Goal: Task Accomplishment & Management: Manage account settings

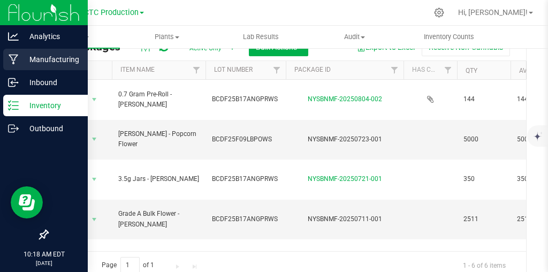
click at [68, 54] on p "Manufacturing" at bounding box center [51, 59] width 64 height 13
click at [67, 61] on p "Manufacturing" at bounding box center [51, 59] width 64 height 13
click at [55, 55] on p "Manufacturing" at bounding box center [51, 59] width 64 height 13
click at [68, 60] on p "Manufacturing" at bounding box center [51, 59] width 64 height 13
click at [68, 59] on p "Manufacturing" at bounding box center [51, 59] width 64 height 13
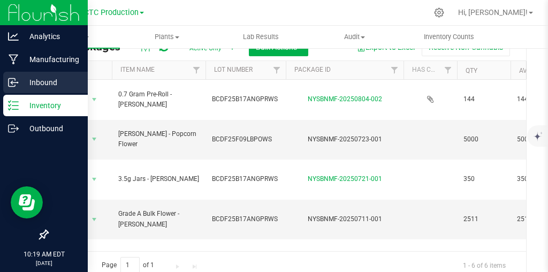
click at [56, 81] on p "Inbound" at bounding box center [51, 82] width 64 height 13
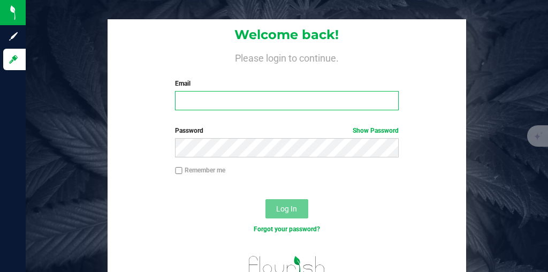
click at [238, 102] on input "Email" at bounding box center [286, 100] width 223 height 19
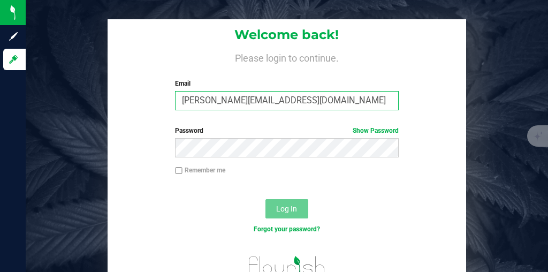
type input "[PERSON_NAME][EMAIL_ADDRESS][DOMAIN_NAME]"
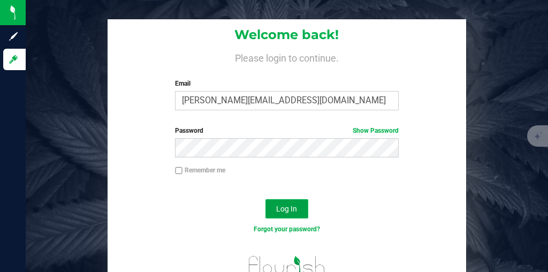
click at [284, 201] on button "Log In" at bounding box center [286, 208] width 43 height 19
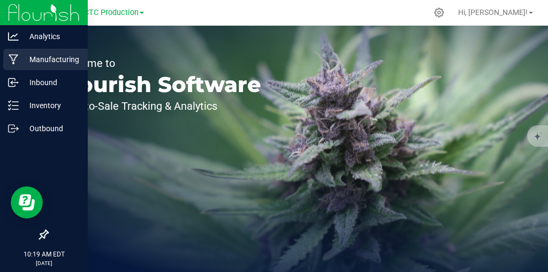
click at [45, 62] on p "Manufacturing" at bounding box center [51, 59] width 64 height 13
click at [56, 58] on p "Manufacturing" at bounding box center [51, 59] width 64 height 13
click at [77, 55] on p "Manufacturing" at bounding box center [51, 59] width 64 height 13
click at [53, 62] on p "Manufacturing" at bounding box center [51, 59] width 64 height 13
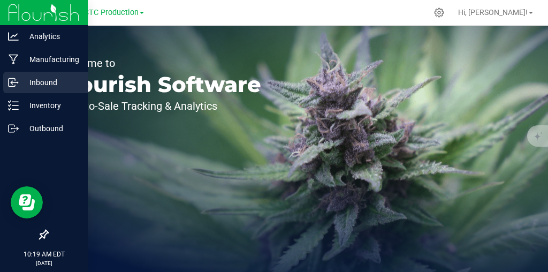
click at [45, 79] on p "Inbound" at bounding box center [51, 82] width 64 height 13
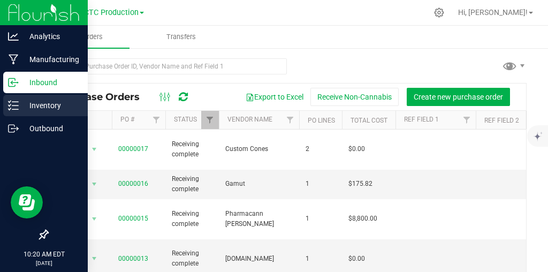
click at [49, 105] on p "Inventory" at bounding box center [51, 105] width 64 height 13
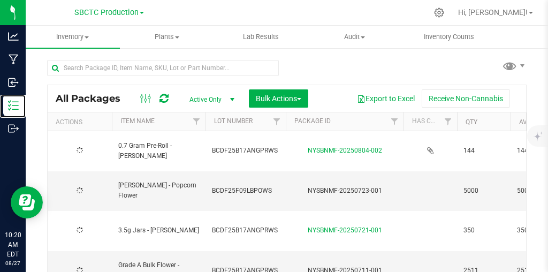
type input "[DATE]"
click at [131, 10] on span "SBCTC Production" at bounding box center [106, 13] width 64 height 10
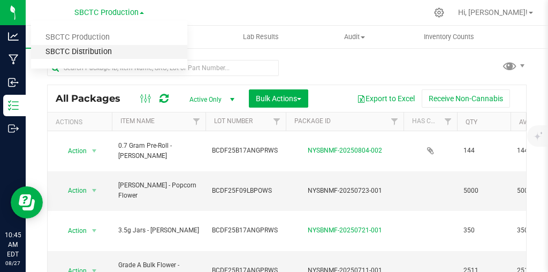
click at [96, 53] on link "SBCTC Distribution" at bounding box center [109, 52] width 156 height 14
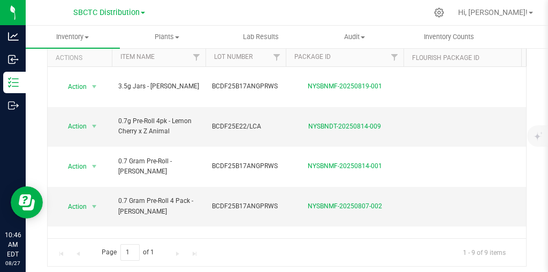
scroll to position [54, 0]
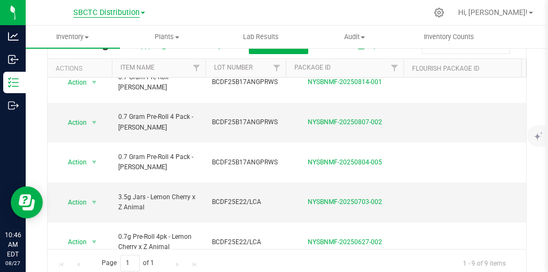
click at [110, 13] on span "SBCTC Distribution" at bounding box center [106, 13] width 66 height 10
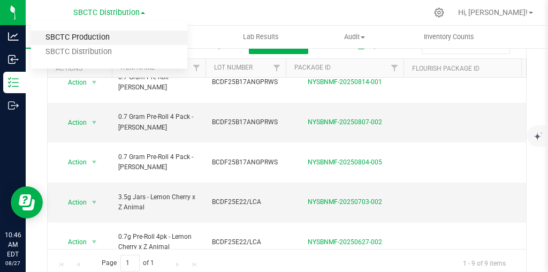
click at [87, 37] on link "SBCTC Production" at bounding box center [109, 37] width 156 height 14
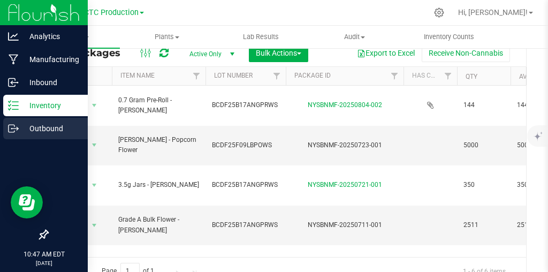
click at [20, 132] on p "Outbound" at bounding box center [51, 128] width 64 height 13
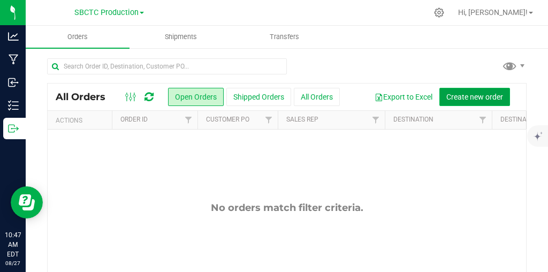
click at [476, 91] on button "Create new order" at bounding box center [474, 97] width 71 height 18
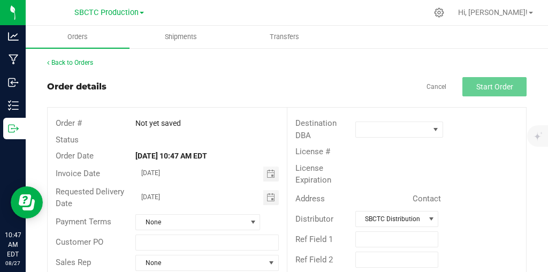
scroll to position [31, 0]
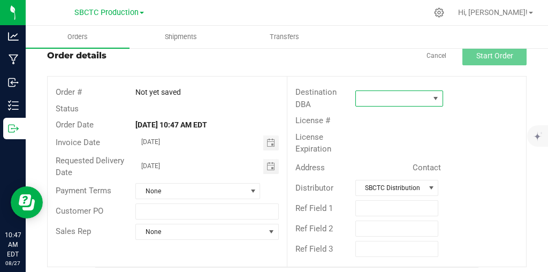
click at [434, 97] on span at bounding box center [435, 98] width 9 height 9
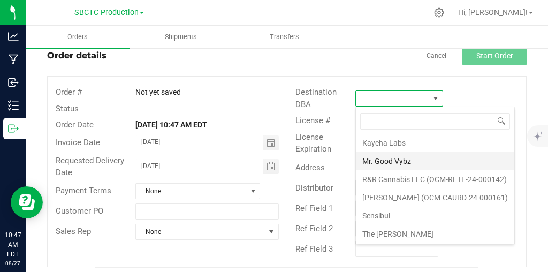
scroll to position [56, 0]
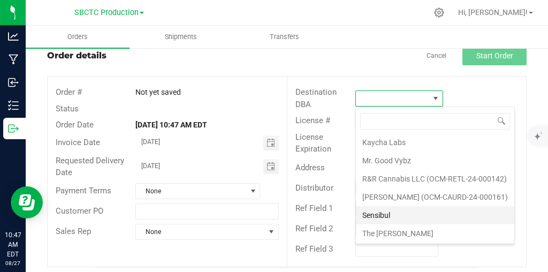
click at [383, 215] on li "Sensibul" at bounding box center [435, 215] width 158 height 18
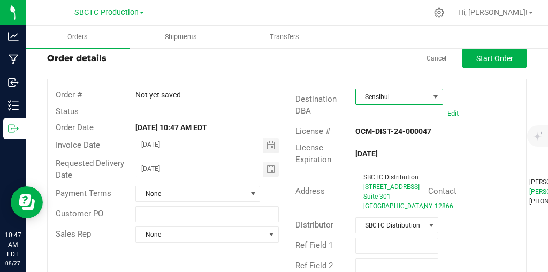
scroll to position [0, 0]
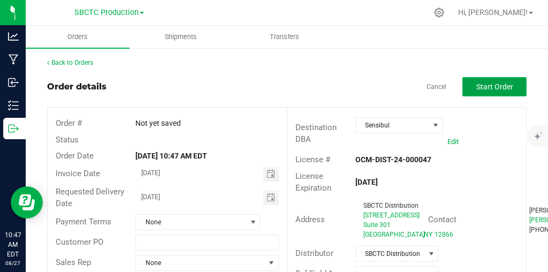
click at [503, 82] on span "Start Order" at bounding box center [494, 86] width 37 height 9
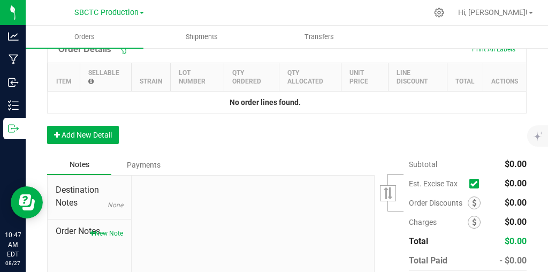
scroll to position [342, 0]
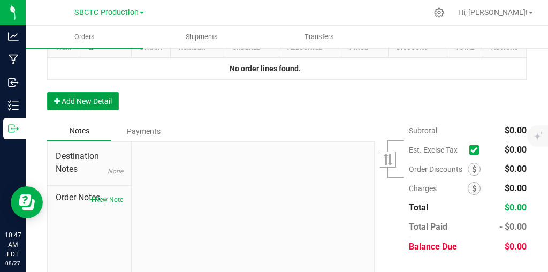
click at [95, 110] on button "Add New Detail" at bounding box center [83, 101] width 72 height 18
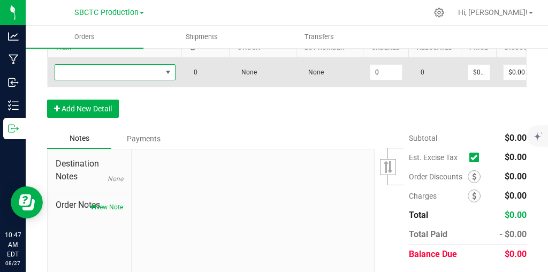
click at [167, 77] on span "NO DATA FOUND" at bounding box center [168, 72] width 9 height 9
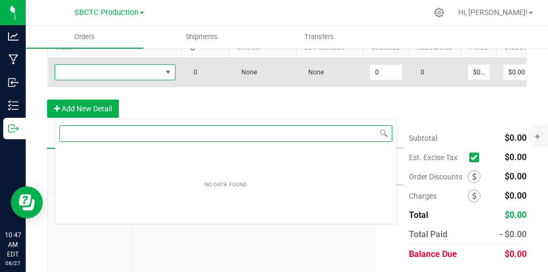
scroll to position [16, 121]
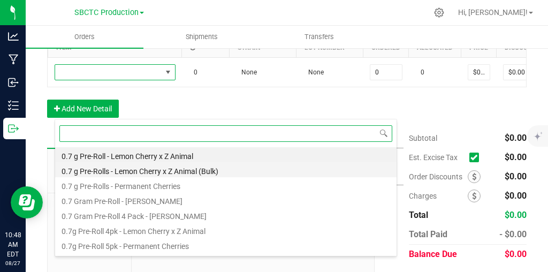
click at [190, 170] on li "0.7 g Pre-Rolls - Lemon Cherry x Z Animal (Bulk)" at bounding box center [225, 169] width 341 height 15
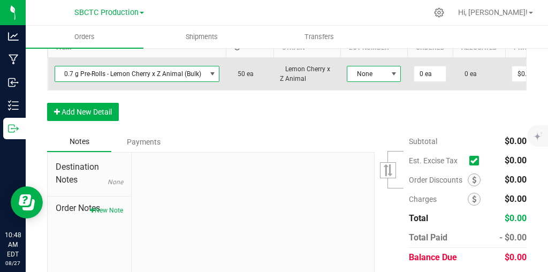
click at [394, 78] on span at bounding box center [393, 74] width 9 height 9
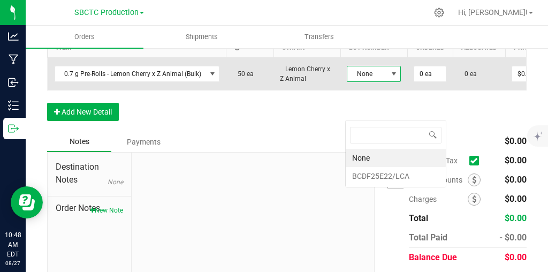
scroll to position [16, 54]
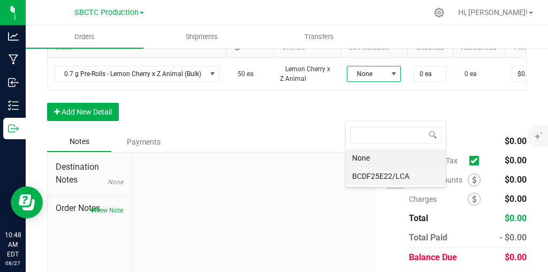
click at [381, 178] on li "BCDF25E22/LCA" at bounding box center [396, 176] width 100 height 18
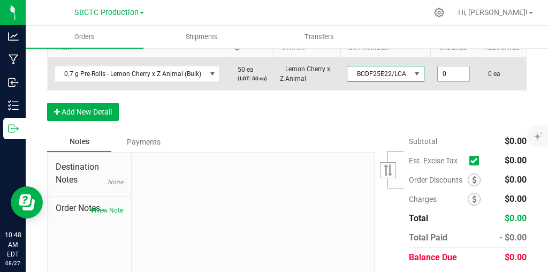
click at [445, 81] on input "0" at bounding box center [454, 73] width 32 height 15
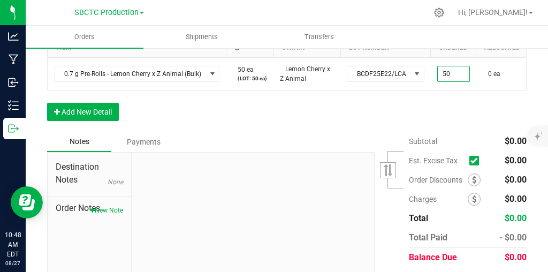
type input "50 ea"
click at [458, 132] on div "Order Details Print All Labels Item Sellable Strain Lot Number Qty Ordered Qty …" at bounding box center [286, 67] width 479 height 130
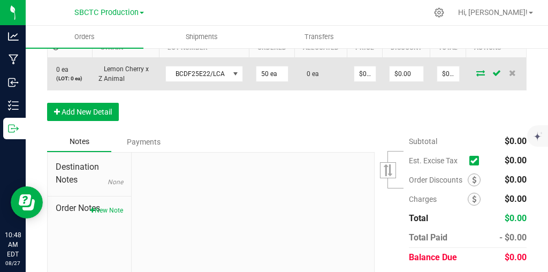
click at [480, 76] on icon at bounding box center [480, 73] width 9 height 6
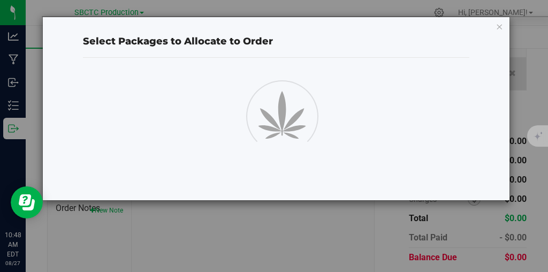
scroll to position [342, 0]
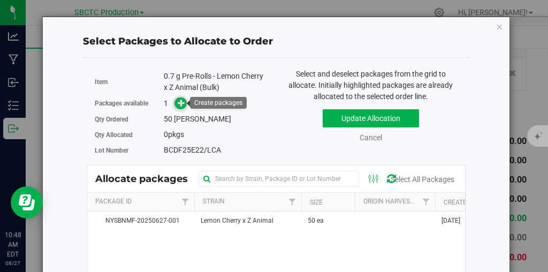
click at [186, 103] on span at bounding box center [180, 103] width 12 height 12
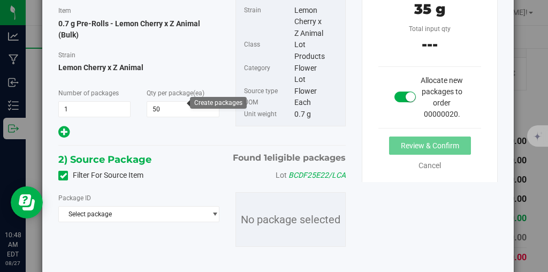
scroll to position [125, 0]
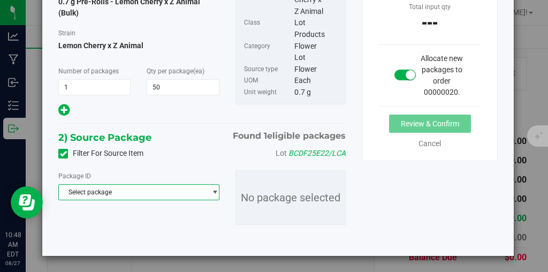
click at [203, 198] on span "Select package" at bounding box center [132, 192] width 147 height 15
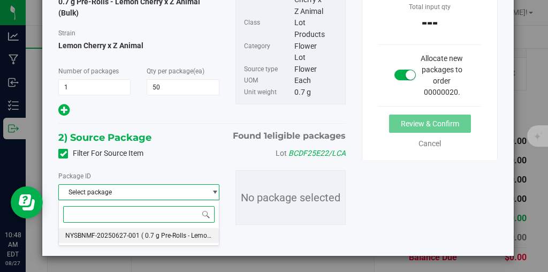
click at [189, 234] on span "( 0.7 g Pre-Rolls - Lemon Cherry x Z Animal (Bulk) )" at bounding box center [213, 235] width 144 height 7
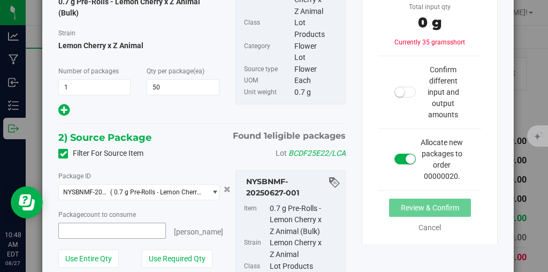
click at [80, 227] on span at bounding box center [112, 231] width 108 height 16
type input "50"
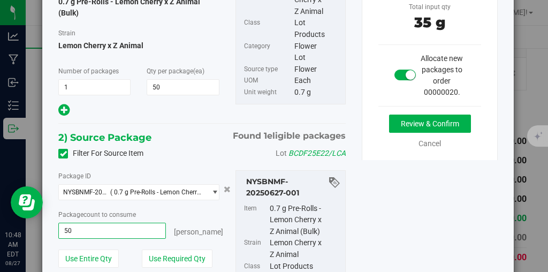
type input "50 ea"
click at [389, 114] on button "Review & Confirm" at bounding box center [430, 123] width 82 height 18
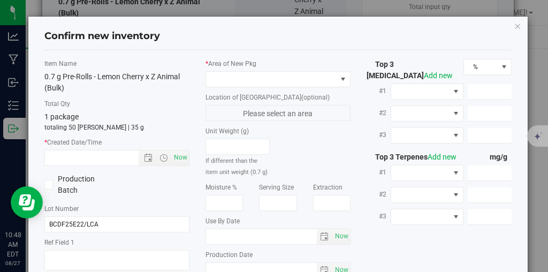
type input "[DATE]"
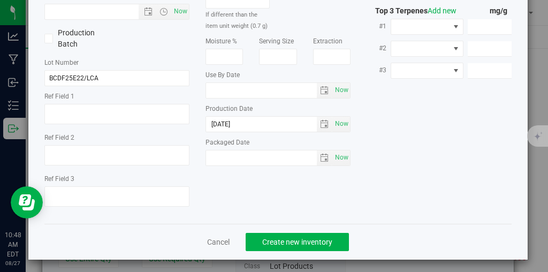
scroll to position [0, 0]
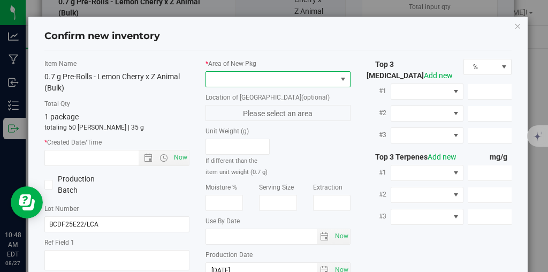
click at [347, 77] on span at bounding box center [343, 79] width 9 height 9
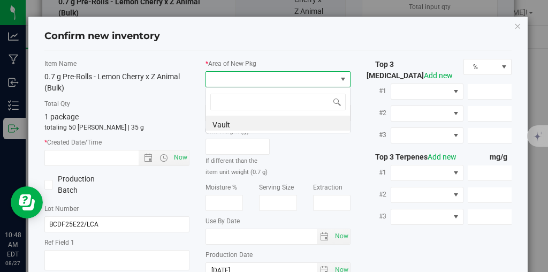
scroll to position [16, 145]
click at [292, 125] on li "Vault" at bounding box center [278, 123] width 144 height 15
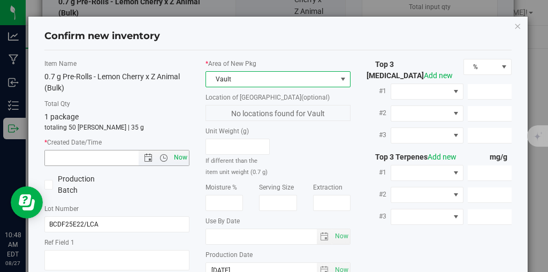
click at [183, 156] on span "Now" at bounding box center [181, 158] width 18 height 16
type input "[DATE] 10:48 AM"
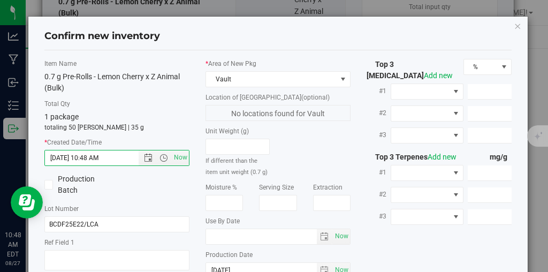
scroll to position [146, 0]
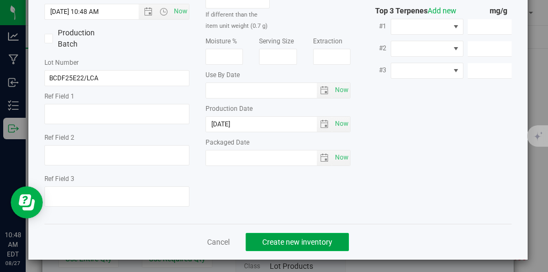
click at [308, 240] on span "Create new inventory" at bounding box center [297, 242] width 70 height 9
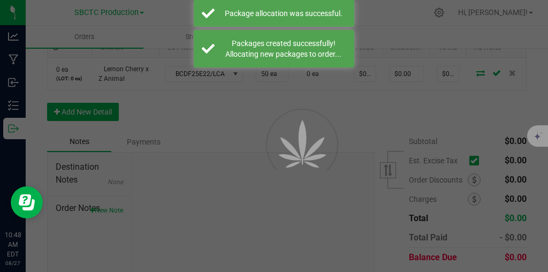
scroll to position [342, 0]
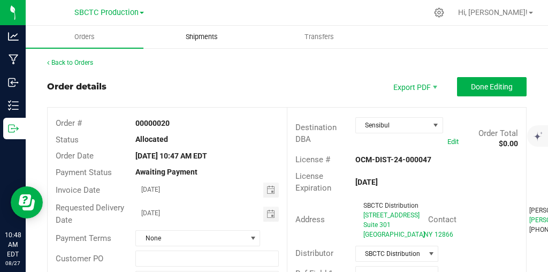
click at [204, 35] on span "Shipments" at bounding box center [201, 37] width 61 height 10
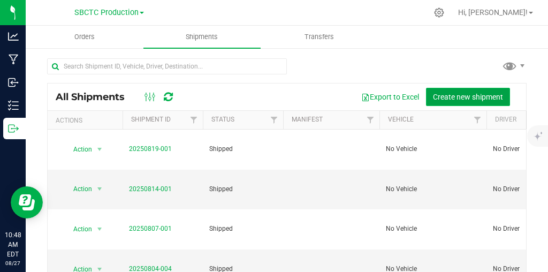
click at [459, 88] on button "Create new shipment" at bounding box center [468, 97] width 84 height 18
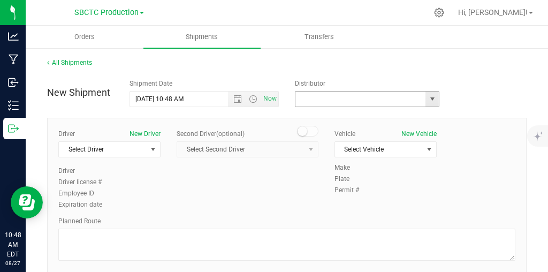
click at [415, 99] on input "text" at bounding box center [358, 98] width 126 height 15
click at [444, 105] on div "Kaycha Labs SBCTC Distribution" at bounding box center [369, 99] width 149 height 16
click at [441, 105] on div "Kaycha Labs SBCTC Distribution" at bounding box center [369, 99] width 149 height 16
click at [435, 98] on span "select" at bounding box center [432, 99] width 9 height 9
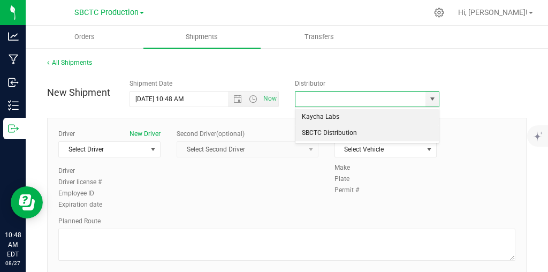
click at [384, 132] on li "SBCTC Distribution" at bounding box center [366, 133] width 143 height 16
type input "SBCTC Distribution"
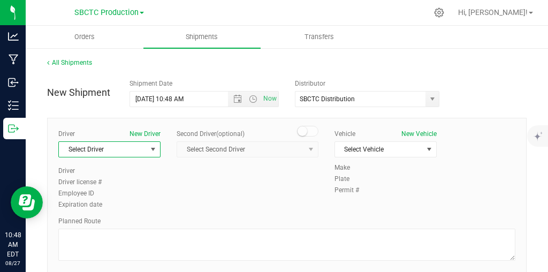
click at [153, 146] on span "select" at bounding box center [153, 149] width 9 height 9
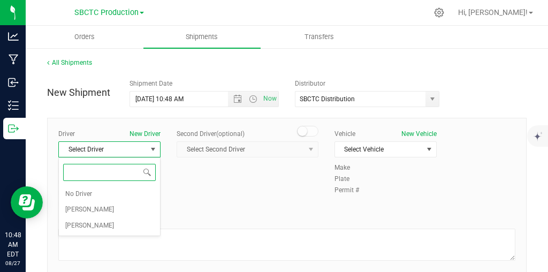
click at [129, 184] on span at bounding box center [109, 171] width 101 height 25
click at [128, 188] on li "No Driver" at bounding box center [109, 194] width 101 height 16
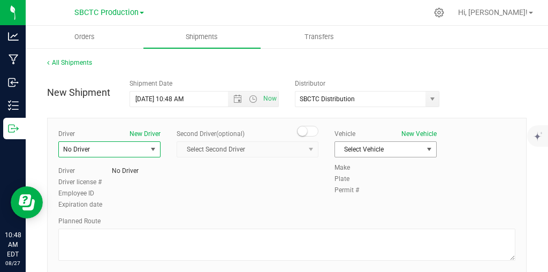
click at [431, 146] on span "select" at bounding box center [429, 149] width 9 height 9
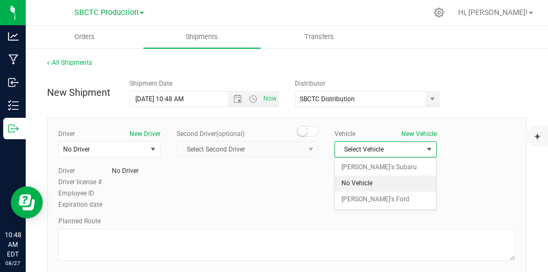
click at [400, 183] on li "No Vehicle" at bounding box center [385, 183] width 101 height 16
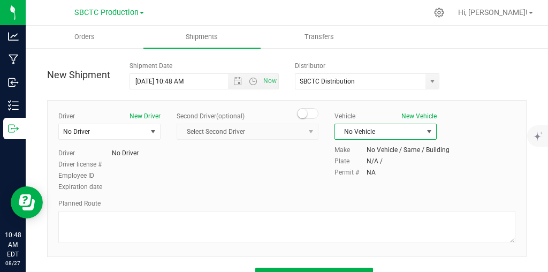
scroll to position [42, 0]
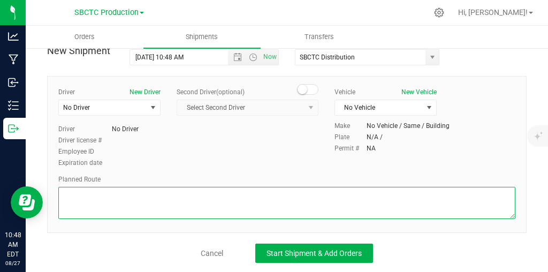
click at [313, 202] on textarea at bounding box center [286, 203] width 457 height 32
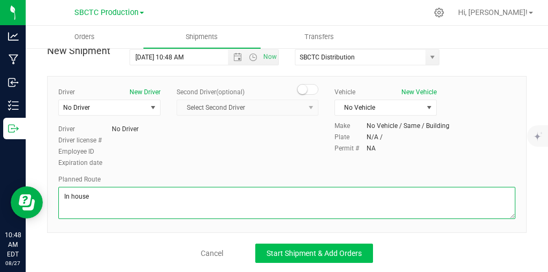
type textarea "In house"
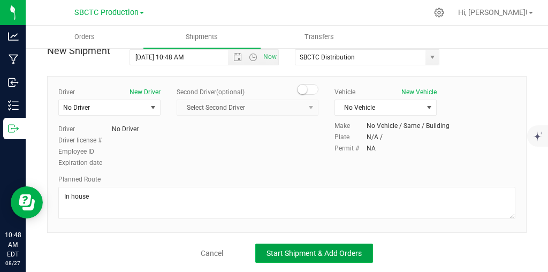
click at [352, 249] on span "Start Shipment & Add Orders" at bounding box center [313, 253] width 95 height 9
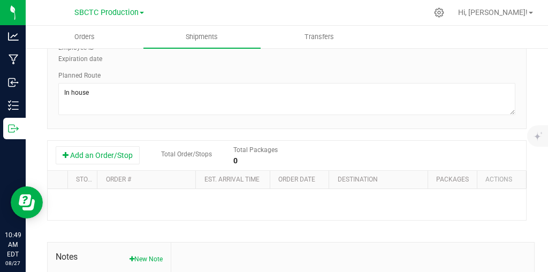
scroll to position [190, 0]
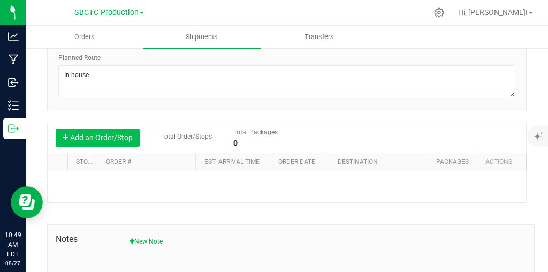
click at [111, 132] on button "Add an Order/Stop" at bounding box center [98, 137] width 84 height 18
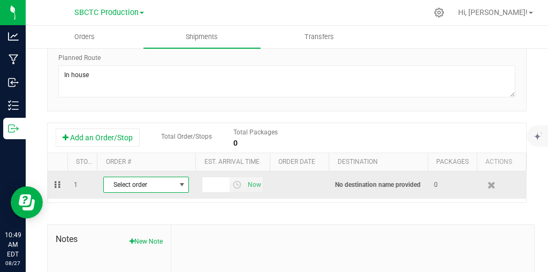
click at [185, 177] on span "select" at bounding box center [181, 184] width 13 height 15
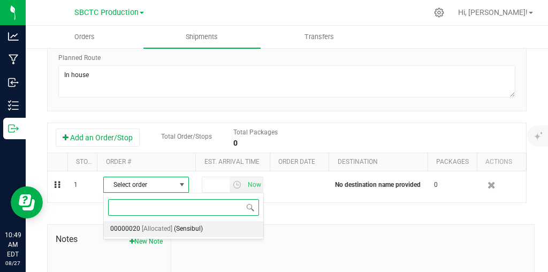
click at [163, 229] on span "[Allocated]" at bounding box center [157, 229] width 30 height 14
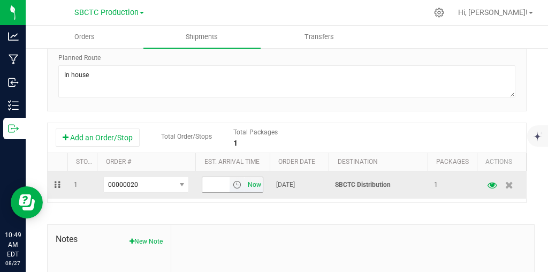
click at [257, 188] on span "Now" at bounding box center [254, 185] width 18 height 16
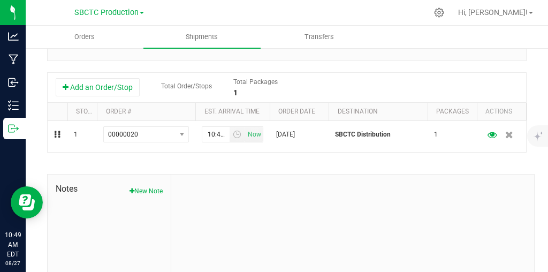
scroll to position [0, 0]
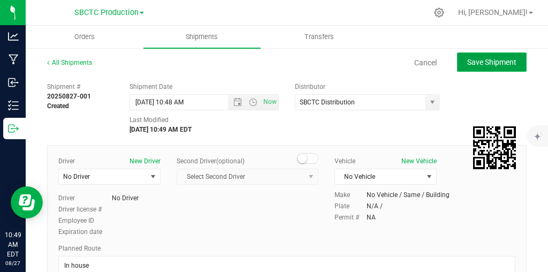
click at [498, 59] on span "Save Shipment" at bounding box center [491, 62] width 49 height 9
type input "[DATE] 2:48 PM"
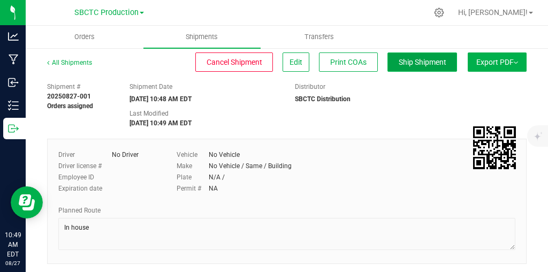
click at [423, 62] on span "Ship Shipment" at bounding box center [423, 62] width 48 height 9
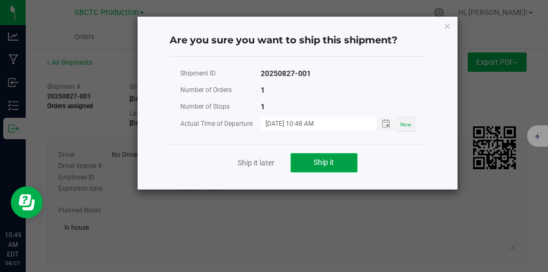
click at [326, 166] on span "Ship it" at bounding box center [324, 162] width 20 height 9
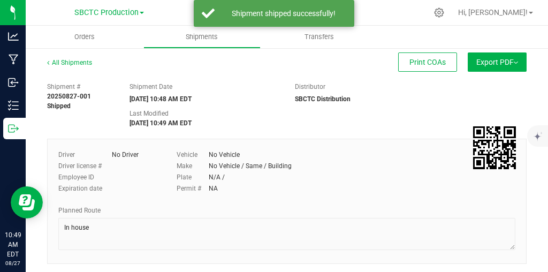
click at [119, 9] on link "SBCTC Production" at bounding box center [109, 12] width 70 height 10
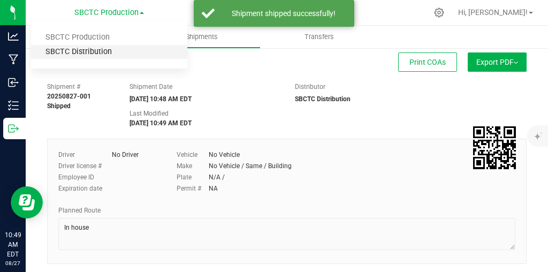
click at [98, 47] on link "SBCTC Distribution" at bounding box center [109, 52] width 156 height 14
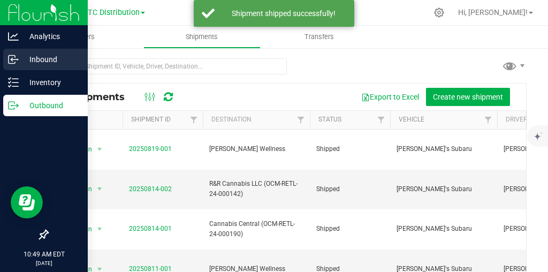
click at [14, 57] on icon at bounding box center [13, 59] width 11 height 11
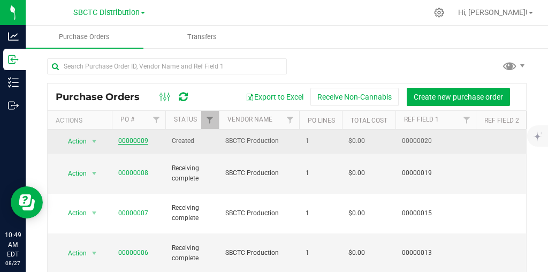
click at [126, 139] on link "00000009" at bounding box center [133, 140] width 30 height 7
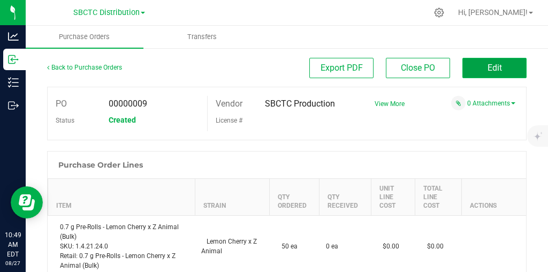
click at [493, 74] on button "Edit" at bounding box center [494, 68] width 64 height 20
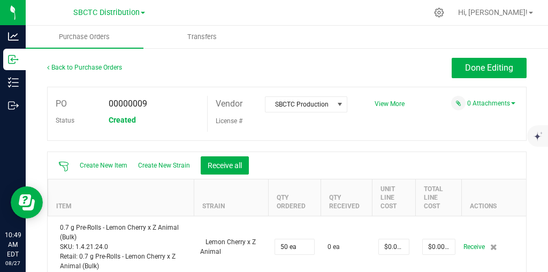
scroll to position [16, 0]
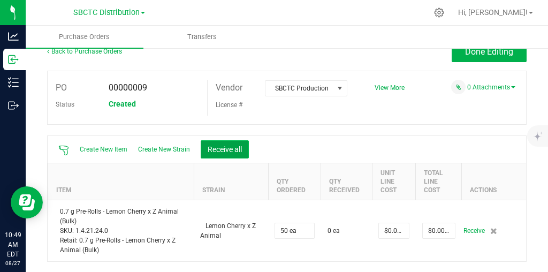
click at [225, 146] on button "Receive all" at bounding box center [225, 149] width 48 height 18
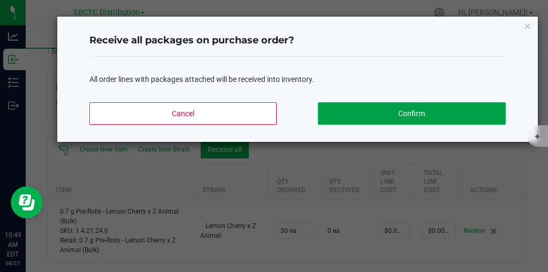
click at [392, 113] on button "Confirm" at bounding box center [411, 113] width 187 height 22
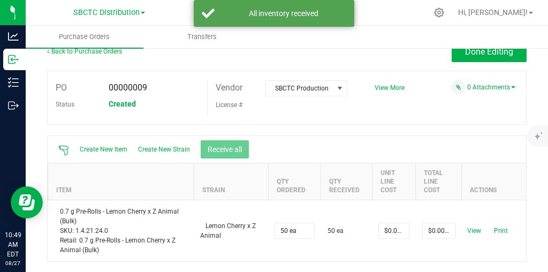
scroll to position [0, 0]
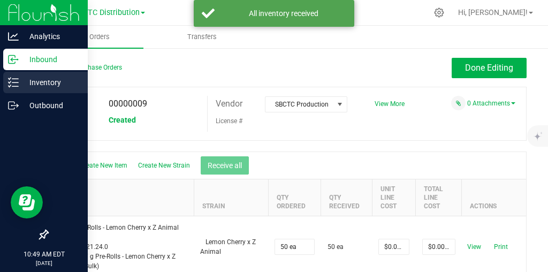
click at [23, 86] on p "Inventory" at bounding box center [51, 82] width 64 height 13
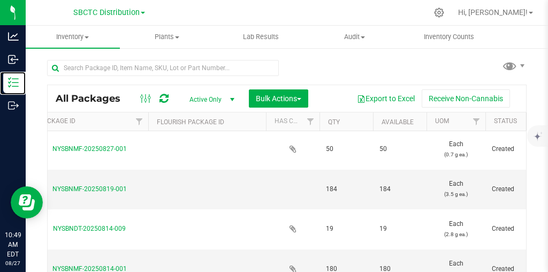
scroll to position [2, 247]
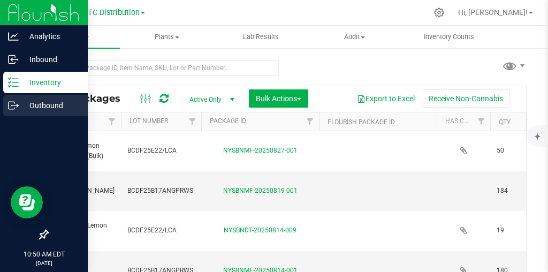
click at [21, 105] on p "Outbound" at bounding box center [51, 105] width 64 height 13
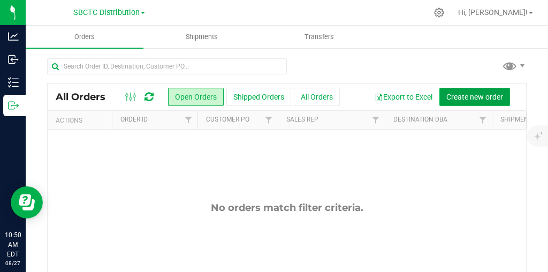
click at [479, 94] on span "Create new order" at bounding box center [474, 97] width 57 height 9
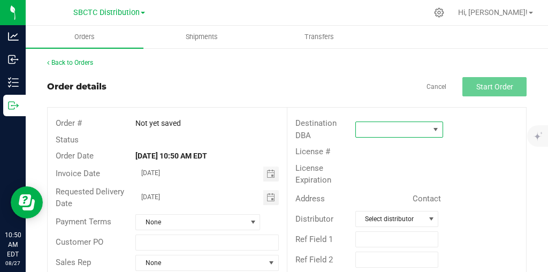
click at [432, 124] on span at bounding box center [435, 129] width 13 height 15
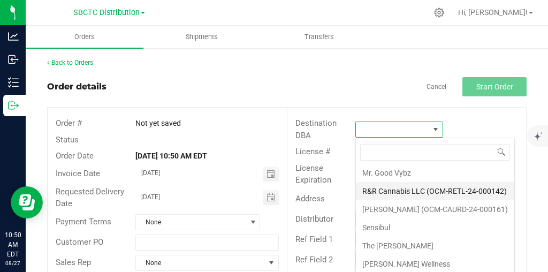
click at [430, 193] on li "R&R Cannabis LLC (OCM-RETL-24-000142)" at bounding box center [435, 191] width 158 height 18
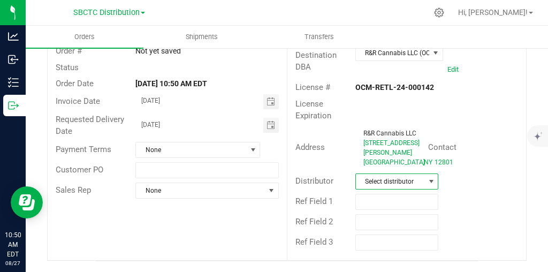
click at [432, 182] on span at bounding box center [431, 181] width 9 height 9
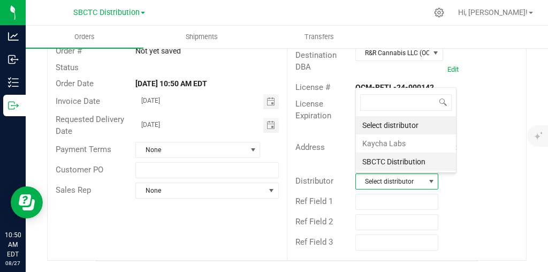
click at [411, 159] on li "SBCTC Distribution" at bounding box center [406, 161] width 100 height 18
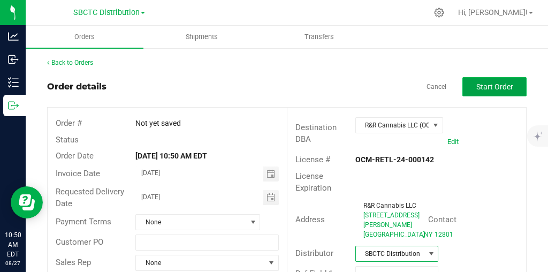
click at [499, 89] on span "Start Order" at bounding box center [494, 86] width 37 height 9
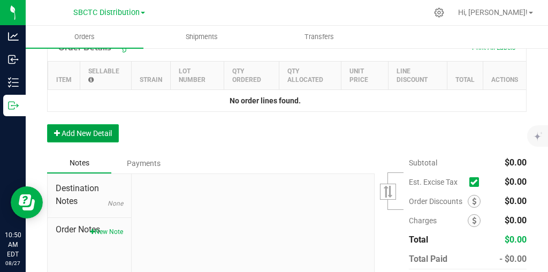
click at [90, 140] on button "Add New Detail" at bounding box center [83, 133] width 72 height 18
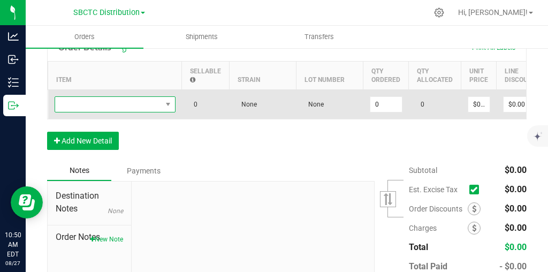
click at [175, 109] on span "NO DATA FOUND" at bounding box center [115, 104] width 121 height 16
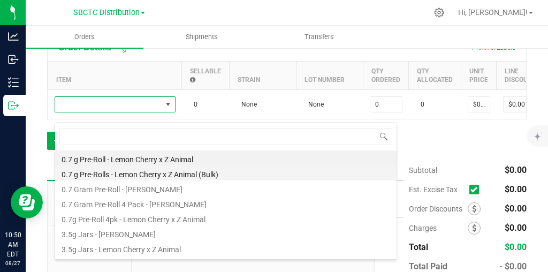
click at [159, 173] on li "0.7 g Pre-Rolls - Lemon Cherry x Z Animal (Bulk)" at bounding box center [225, 172] width 341 height 15
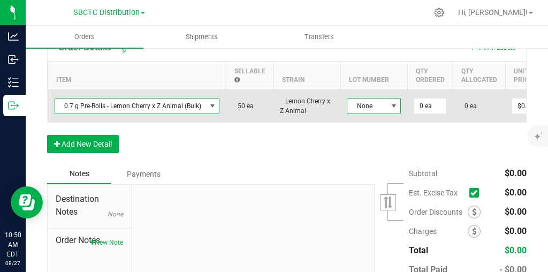
click at [394, 110] on span at bounding box center [393, 106] width 9 height 9
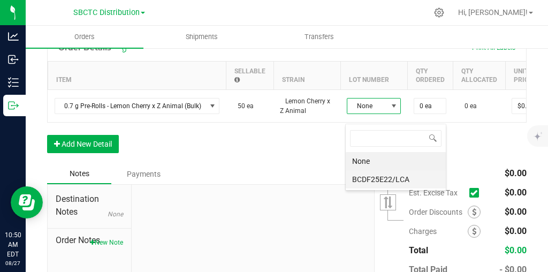
click at [381, 178] on li "BCDF25E22/LCA" at bounding box center [396, 179] width 100 height 18
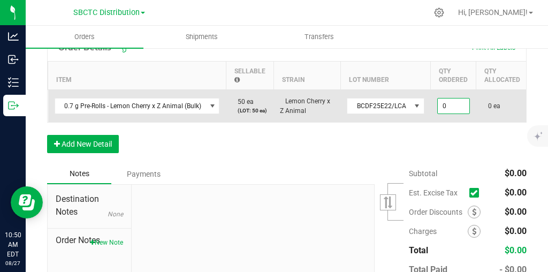
click at [440, 113] on input "0" at bounding box center [454, 105] width 32 height 15
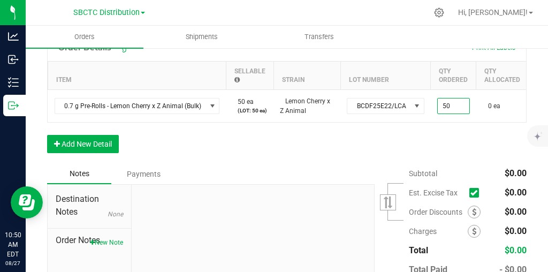
type input "50 ea"
click at [456, 154] on div "Order Details Print All Labels Item Sellable Strain Lot Number Qty Ordered Qty …" at bounding box center [286, 99] width 479 height 130
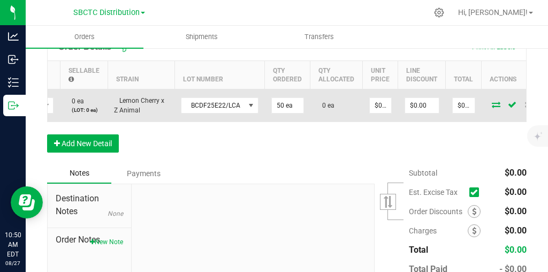
scroll to position [0, 181]
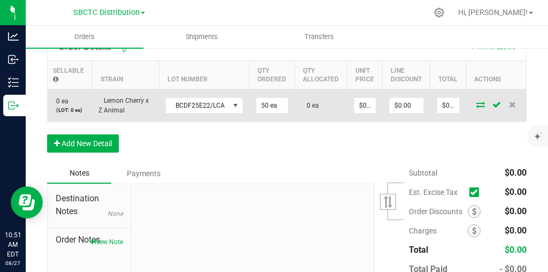
click at [482, 108] on span at bounding box center [480, 104] width 16 height 6
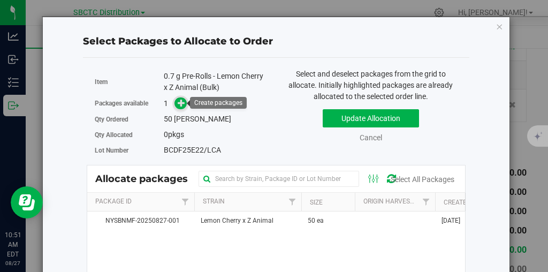
click at [181, 101] on icon at bounding box center [181, 102] width 7 height 7
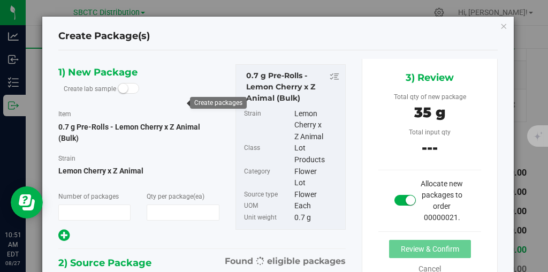
type input "1"
type input "50"
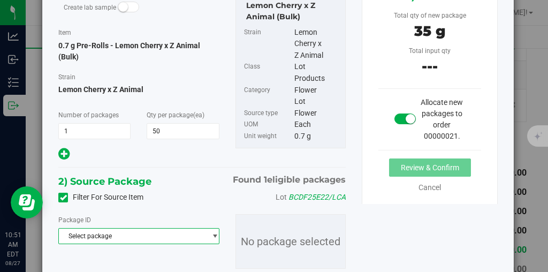
click at [135, 231] on span "Select package" at bounding box center [132, 235] width 147 height 15
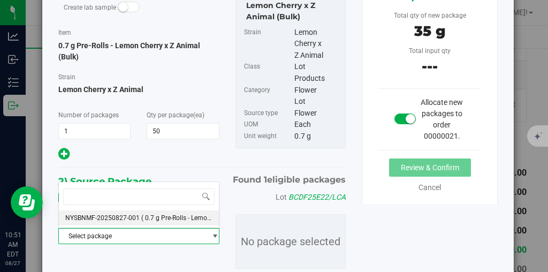
click at [150, 216] on span "( 0.7 g Pre-Rolls - Lemon Cherry x Z Animal (Bulk) )" at bounding box center [213, 217] width 144 height 7
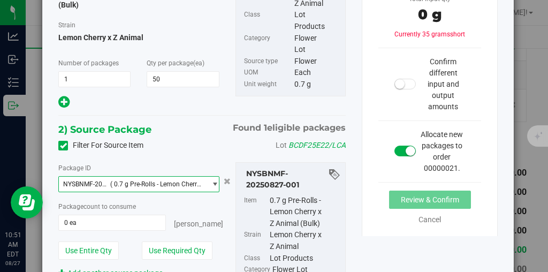
scroll to position [134, 0]
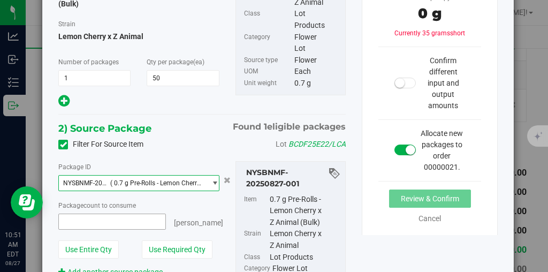
click at [94, 218] on span at bounding box center [112, 221] width 108 height 16
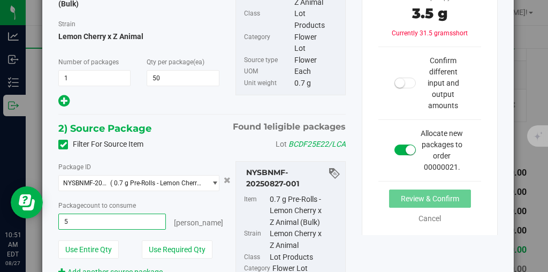
type input "50"
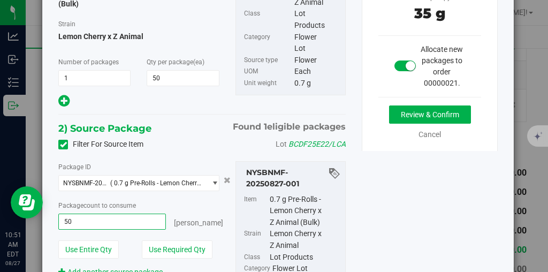
type input "50 ea"
click at [175, 200] on div "Package count to consume" at bounding box center [138, 205] width 161 height 11
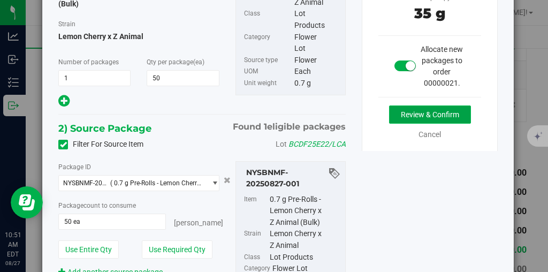
click at [432, 110] on button "Review & Confirm" at bounding box center [430, 114] width 82 height 18
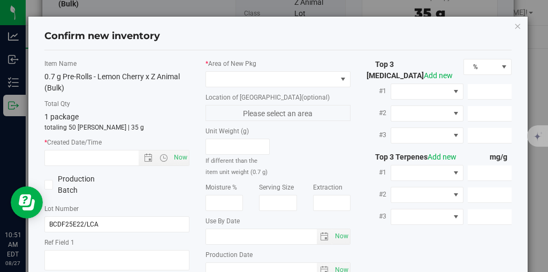
type input "[DATE]"
click at [351, 75] on div "* Area of [GEOGRAPHIC_DATA] Location of [GEOGRAPHIC_DATA] (optional) Please sel…" at bounding box center [277, 188] width 161 height 258
click at [350, 76] on span at bounding box center [343, 79] width 13 height 15
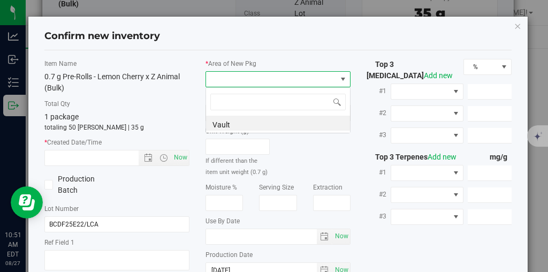
scroll to position [16, 145]
click at [303, 129] on li "Vault" at bounding box center [278, 123] width 144 height 15
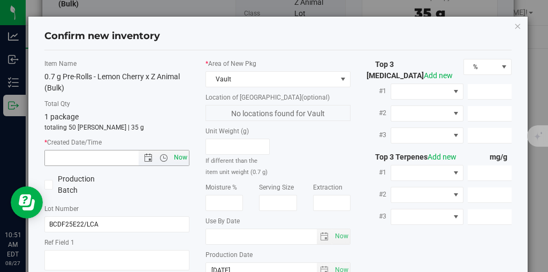
click at [174, 155] on span "Now" at bounding box center [181, 158] width 18 height 16
type input "[DATE] 10:51 AM"
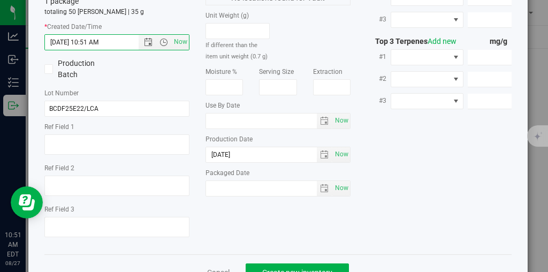
scroll to position [146, 0]
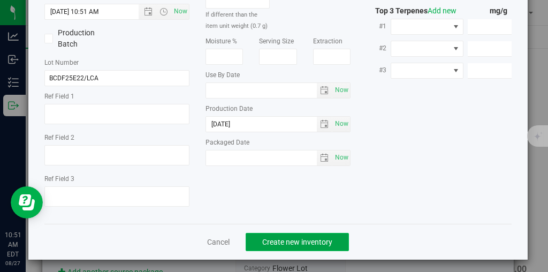
click at [305, 233] on button "Create new inventory" at bounding box center [297, 242] width 103 height 18
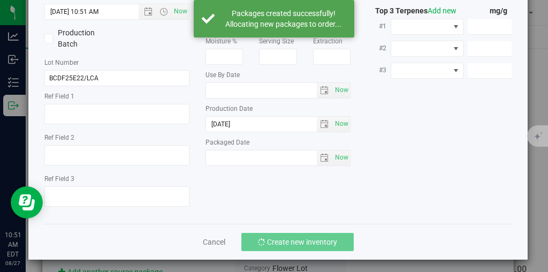
scroll to position [311, 0]
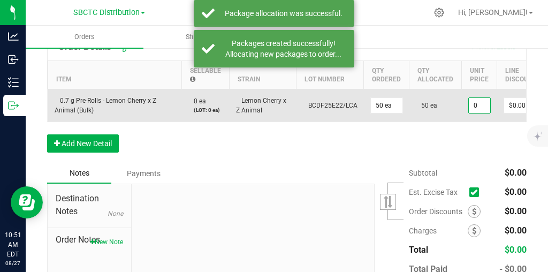
click at [477, 113] on input "0" at bounding box center [479, 105] width 21 height 15
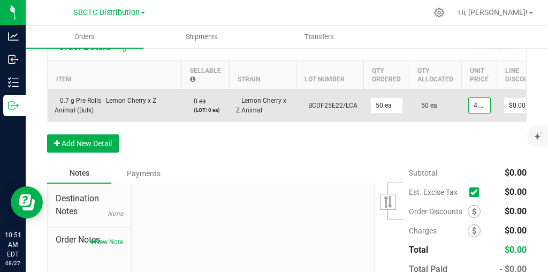
scroll to position [0, 1]
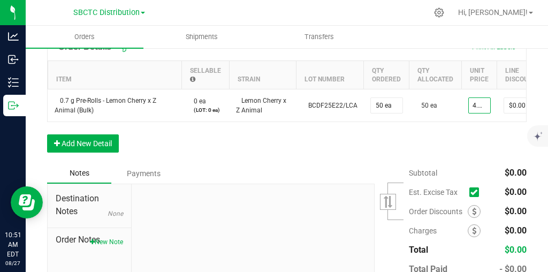
type input "$4.20000"
type input "$210.00"
click at [508, 155] on div "Order Details Print All Labels Item Sellable Strain Lot Number Qty Ordered Qty …" at bounding box center [286, 98] width 479 height 130
click at [474, 192] on icon at bounding box center [473, 192] width 7 height 0
click at [0, 0] on input "checkbox" at bounding box center [0, 0] width 0 height 0
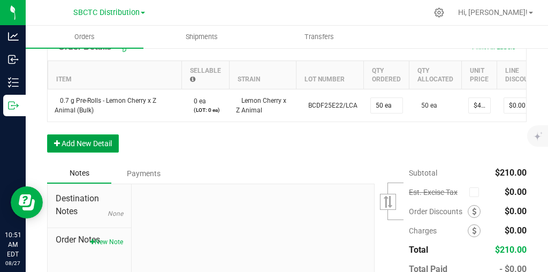
click at [108, 152] on button "Add New Detail" at bounding box center [83, 143] width 72 height 18
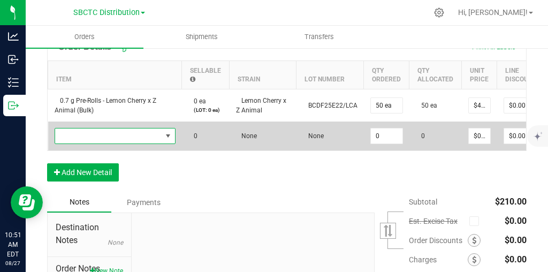
click at [158, 141] on span "NO DATA FOUND" at bounding box center [108, 135] width 106 height 15
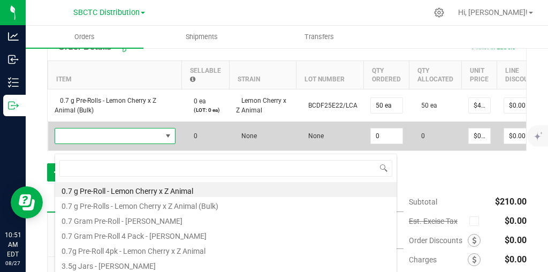
scroll to position [16, 121]
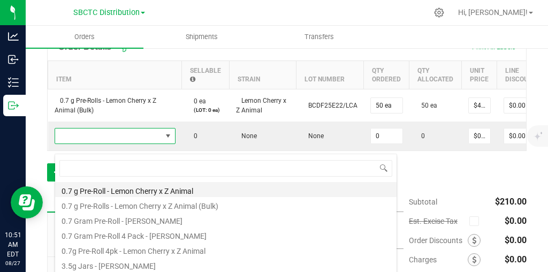
click at [158, 189] on li "0.7 g Pre-Roll - Lemon Cherry x Z Animal" at bounding box center [225, 189] width 341 height 15
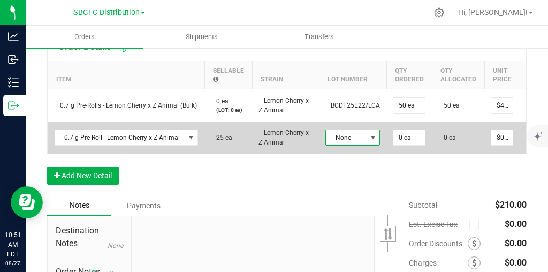
click at [373, 140] on span at bounding box center [372, 137] width 13 height 15
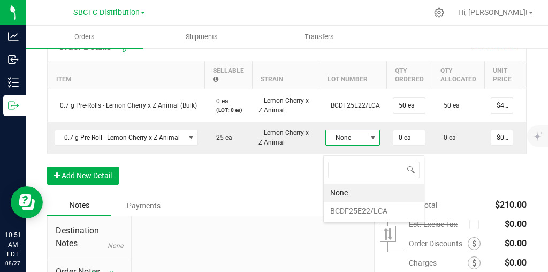
scroll to position [16, 54]
click at [368, 213] on li "BCDF25E22/LCA" at bounding box center [374, 211] width 100 height 18
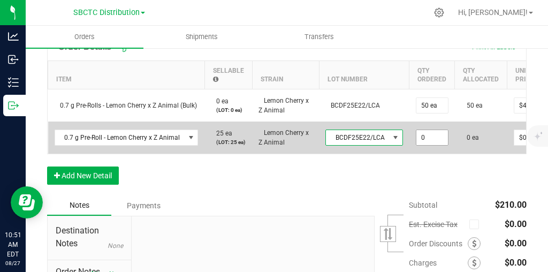
click at [421, 145] on input "0" at bounding box center [432, 137] width 32 height 15
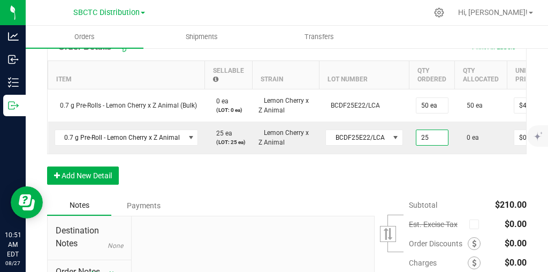
type input "25 ea"
click at [463, 172] on div "Order Details Print All Labels Item Sellable Strain Lot Number Qty Ordered Qty …" at bounding box center [286, 114] width 479 height 162
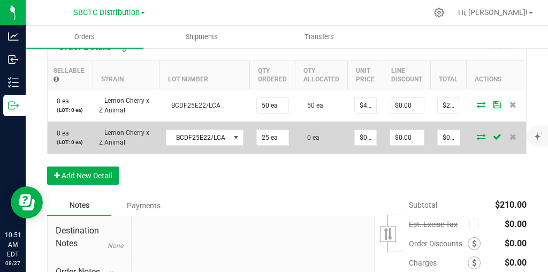
click at [477, 140] on icon at bounding box center [481, 136] width 9 height 6
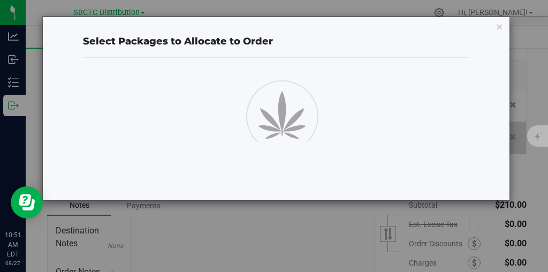
scroll to position [311, 0]
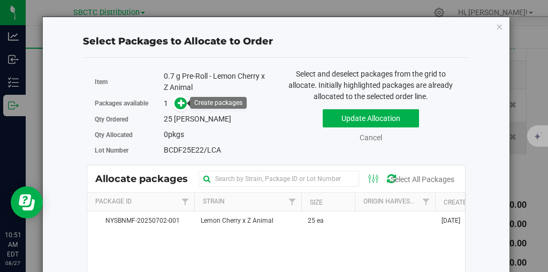
click at [187, 107] on link at bounding box center [180, 103] width 12 height 9
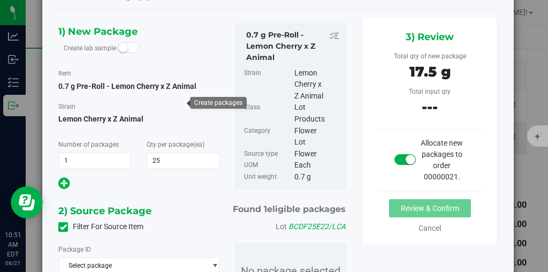
scroll to position [114, 0]
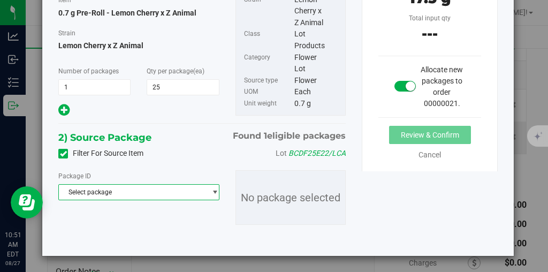
click at [140, 192] on span "Select package" at bounding box center [132, 192] width 147 height 15
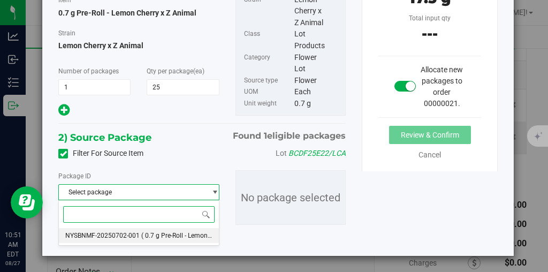
click at [128, 230] on li "NYSBNMF-20250702-001 ( 0.7 g Pre-Roll - Lemon Cherry x Z Animal )" at bounding box center [139, 235] width 160 height 15
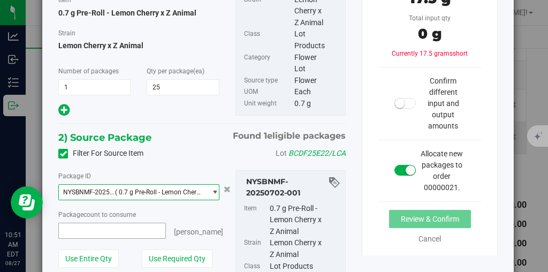
click at [111, 232] on span at bounding box center [112, 231] width 108 height 16
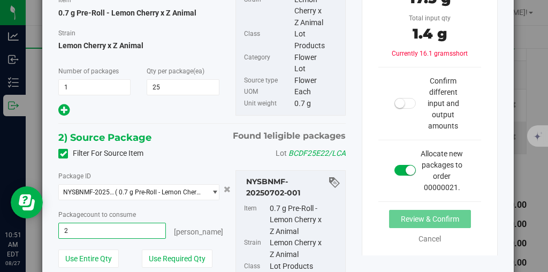
type input "25"
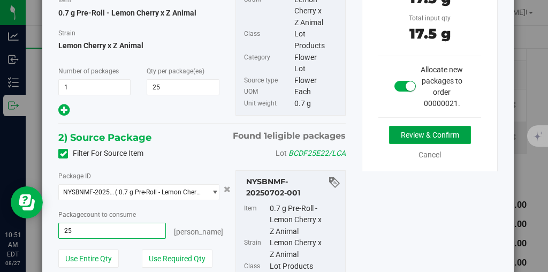
type input "25 ea"
click at [424, 128] on button "Review & Confirm" at bounding box center [430, 135] width 82 height 18
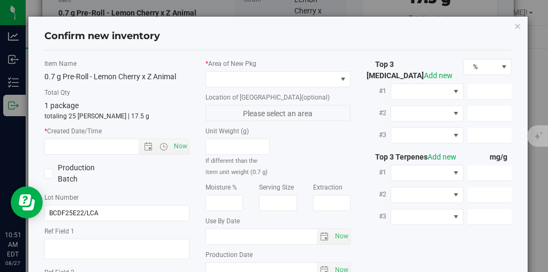
type input "[DATE]"
click at [347, 81] on span at bounding box center [343, 79] width 9 height 9
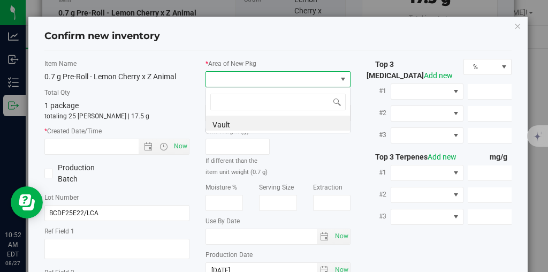
scroll to position [16, 145]
click at [310, 121] on li "Vault" at bounding box center [278, 123] width 144 height 15
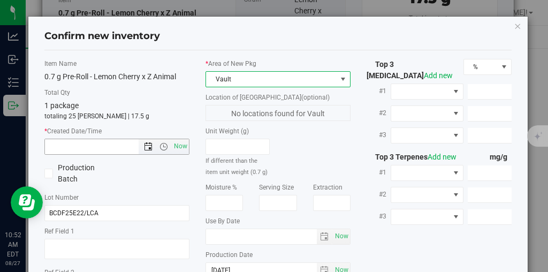
click at [149, 147] on span "Open the date view" at bounding box center [148, 146] width 9 height 9
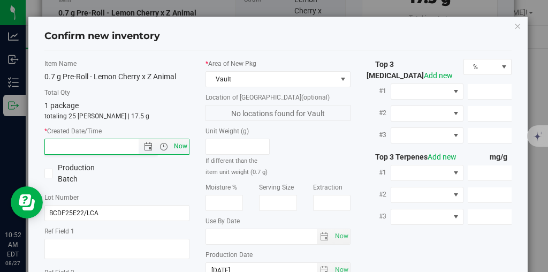
click at [184, 142] on span "Now" at bounding box center [181, 147] width 18 height 16
type input "[DATE] 10:52 AM"
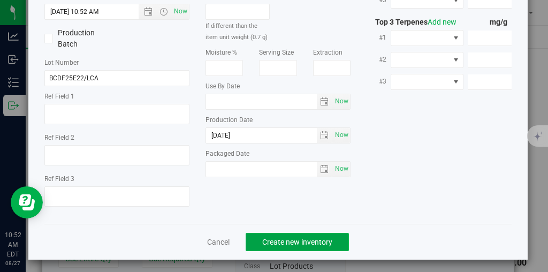
click at [313, 238] on span "Create new inventory" at bounding box center [297, 242] width 70 height 9
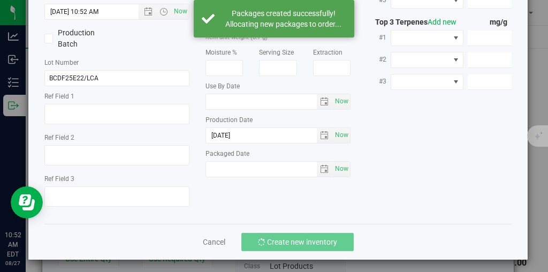
scroll to position [311, 0]
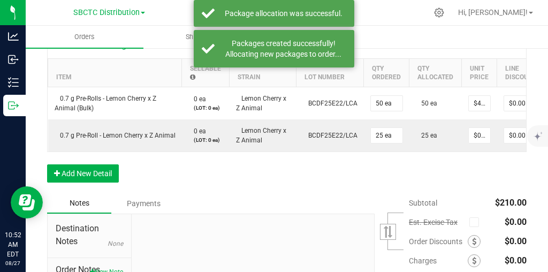
scroll to position [295, 0]
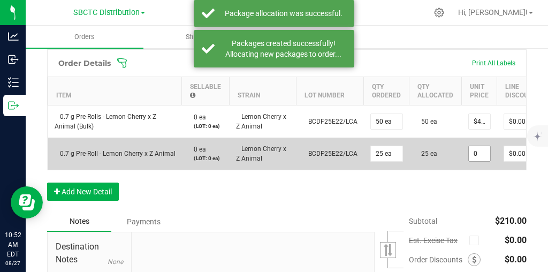
click at [480, 161] on input "0" at bounding box center [479, 153] width 21 height 15
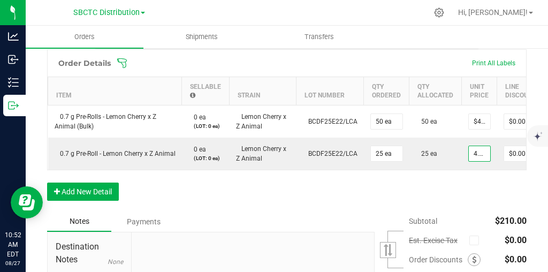
scroll to position [0, 1]
type input "$4.20000"
type input "$105.00"
click at [495, 209] on div "Order Details Print All Labels Item Sellable Strain Lot Number Qty Ordered Qty …" at bounding box center [286, 130] width 479 height 162
click at [437, 194] on div "Order Details Print All Labels Item Sellable Strain Lot Number Qty Ordered Qty …" at bounding box center [286, 130] width 479 height 162
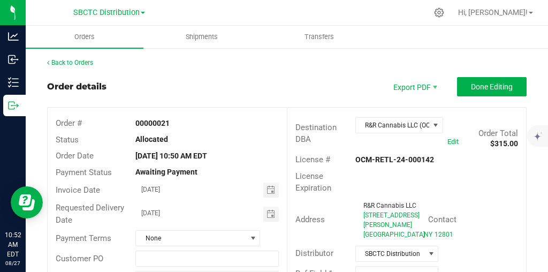
scroll to position [5, 0]
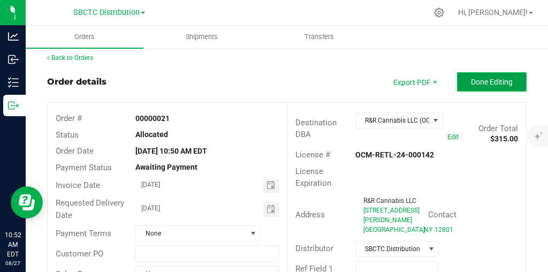
click at [495, 80] on span "Done Editing" at bounding box center [492, 82] width 42 height 9
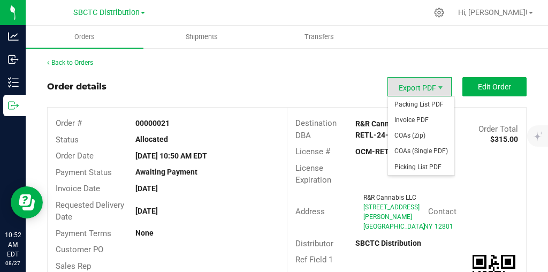
click at [434, 89] on span "Export PDF" at bounding box center [419, 86] width 64 height 19
click at [417, 117] on span "Invoice PDF" at bounding box center [421, 120] width 66 height 16
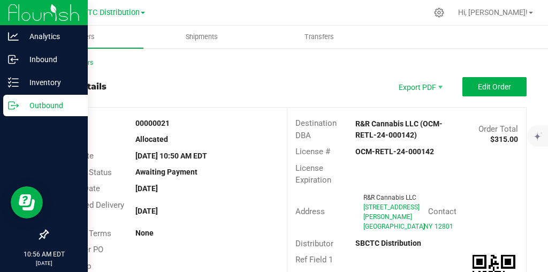
click at [49, 106] on p "Outbound" at bounding box center [51, 105] width 64 height 13
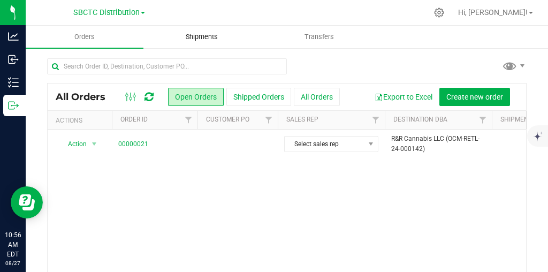
click at [205, 40] on span "Shipments" at bounding box center [201, 37] width 61 height 10
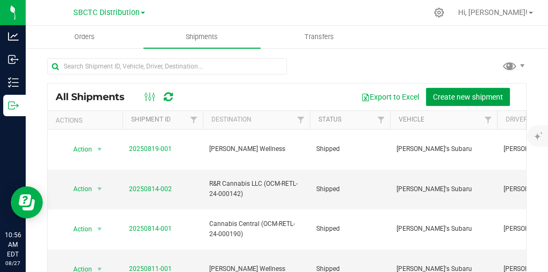
click at [493, 96] on span "Create new shipment" at bounding box center [468, 97] width 70 height 9
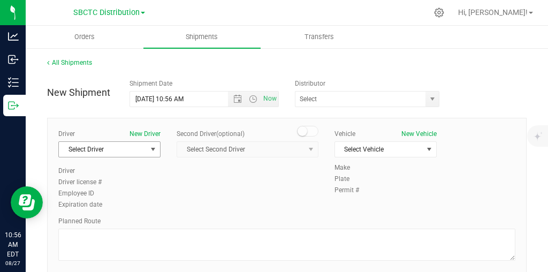
click at [147, 146] on span "Select Driver" at bounding box center [103, 149] width 88 height 15
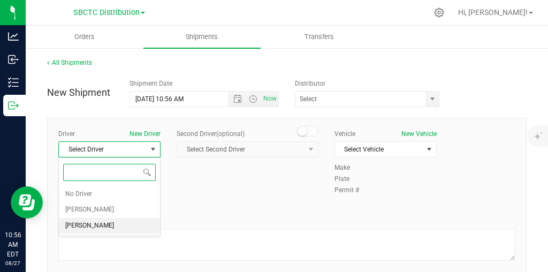
click at [118, 219] on li "[PERSON_NAME]" at bounding box center [109, 226] width 101 height 16
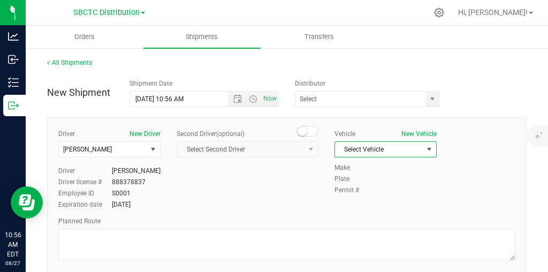
click at [430, 152] on span "select" at bounding box center [429, 149] width 9 height 9
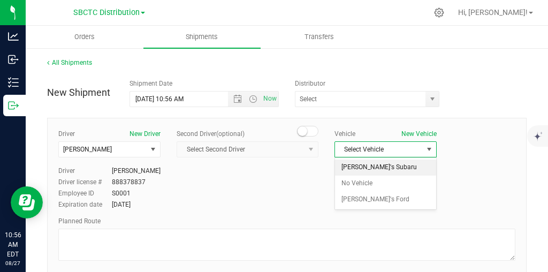
click at [406, 168] on li "[PERSON_NAME]'s Subaru" at bounding box center [385, 167] width 101 height 16
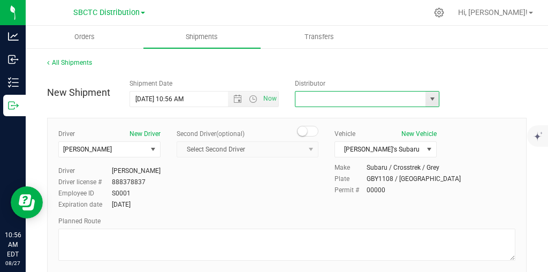
click at [400, 101] on input "text" at bounding box center [358, 98] width 126 height 15
click at [437, 102] on span "select" at bounding box center [431, 98] width 13 height 15
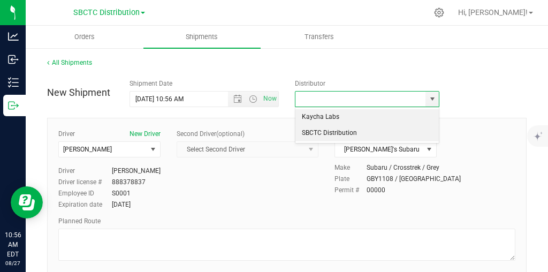
click at [408, 132] on li "SBCTC Distribution" at bounding box center [366, 133] width 143 height 16
type input "SBCTC Distribution"
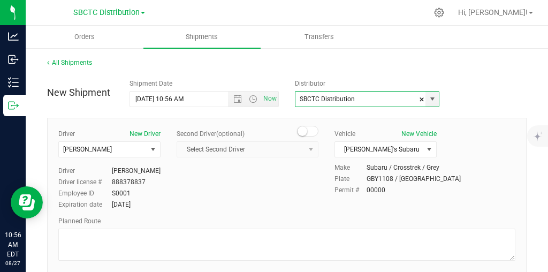
scroll to position [42, 0]
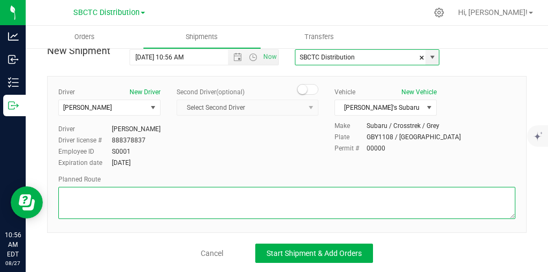
click at [228, 204] on textarea at bounding box center [286, 203] width 457 height 32
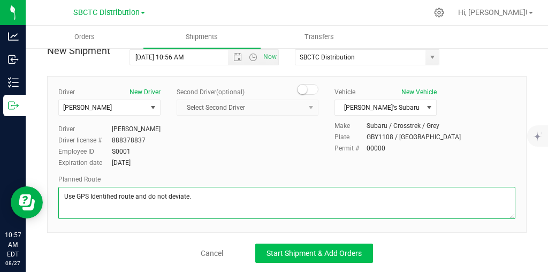
type textarea "Use GPS Identified route and do not deviate."
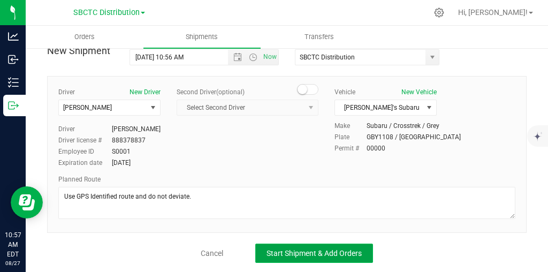
click at [318, 258] on button "Start Shipment & Add Orders" at bounding box center [314, 252] width 118 height 19
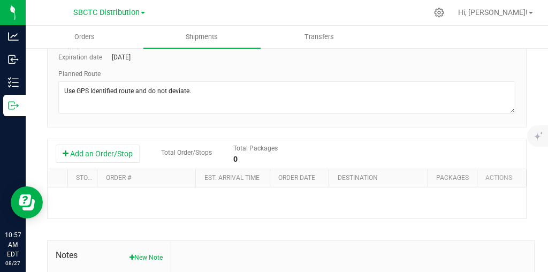
scroll to position [192, 0]
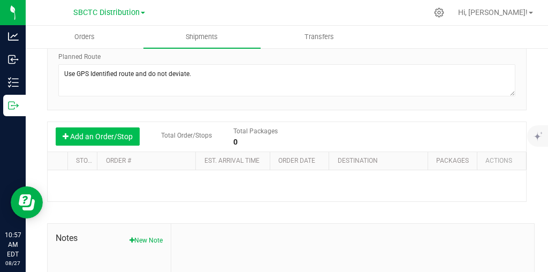
click at [125, 134] on button "Add an Order/Stop" at bounding box center [98, 136] width 84 height 18
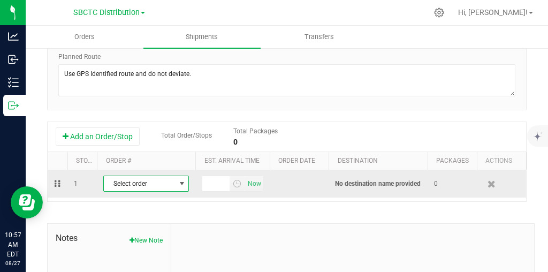
click at [184, 182] on span "select" at bounding box center [182, 183] width 9 height 9
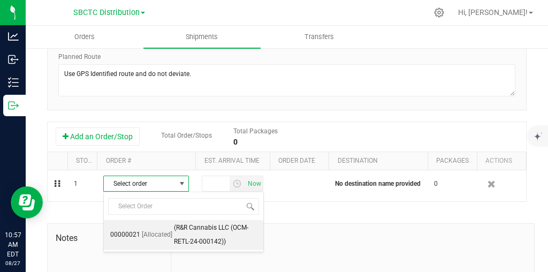
click at [161, 234] on span "[Allocated]" at bounding box center [157, 235] width 30 height 14
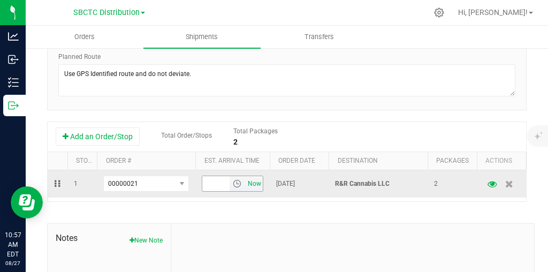
click at [254, 181] on span "Now" at bounding box center [254, 184] width 18 height 16
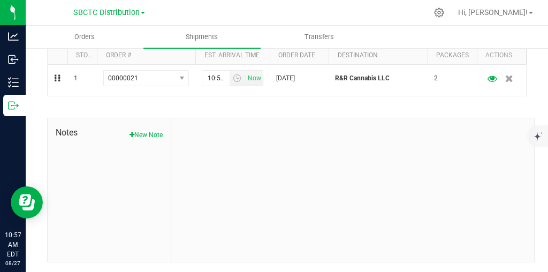
scroll to position [0, 0]
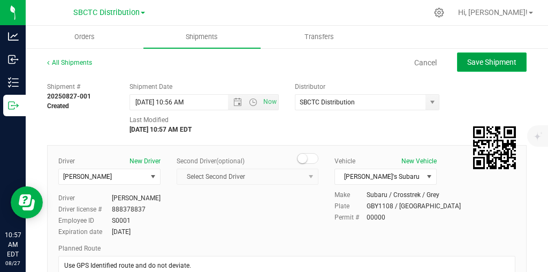
click at [508, 58] on span "Save Shipment" at bounding box center [491, 62] width 49 height 9
type input "[DATE] 2:56 PM"
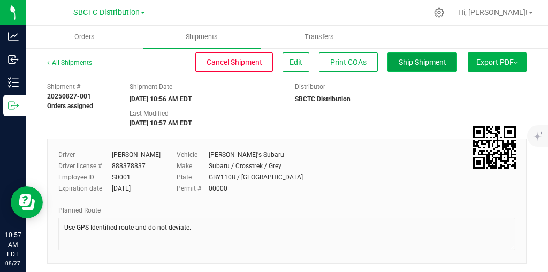
click at [428, 64] on span "Ship Shipment" at bounding box center [423, 62] width 48 height 9
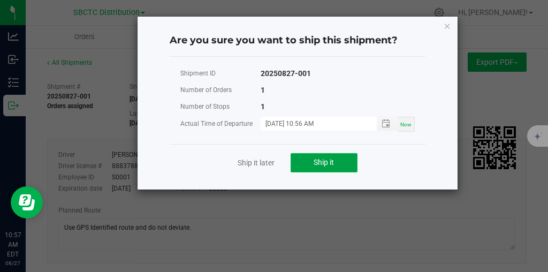
click at [322, 163] on span "Ship it" at bounding box center [324, 162] width 20 height 9
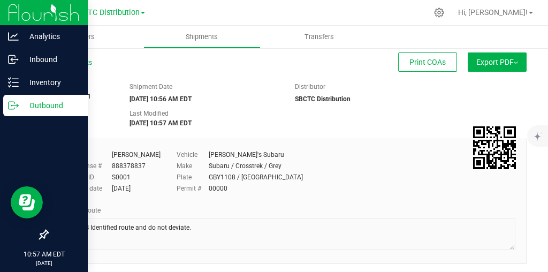
click at [52, 102] on p "Outbound" at bounding box center [51, 105] width 64 height 13
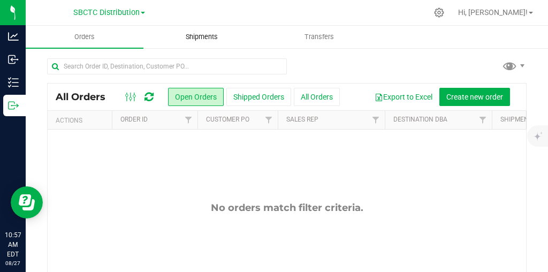
click at [202, 37] on span "Shipments" at bounding box center [201, 37] width 61 height 10
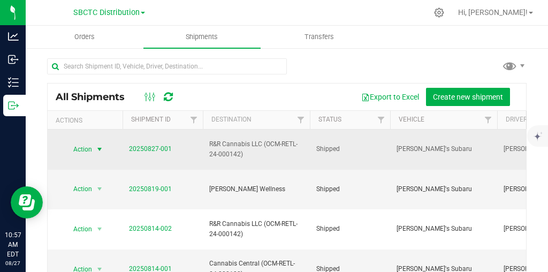
click at [103, 145] on span "select" at bounding box center [99, 149] width 9 height 9
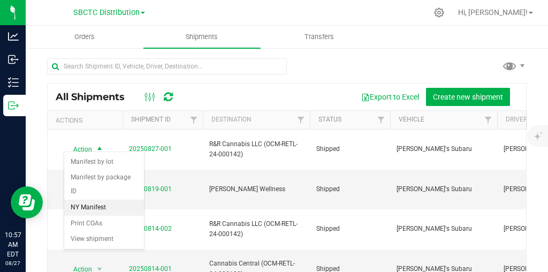
click at [102, 200] on li "NY Manifest" at bounding box center [104, 208] width 80 height 16
